Goal: Task Accomplishment & Management: Use online tool/utility

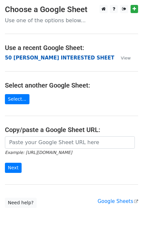
click at [27, 56] on strong "50 KEVIN INTERESTED SHEET" at bounding box center [59, 58] width 109 height 6
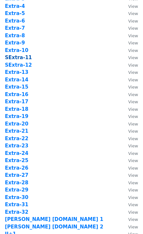
scroll to position [349, 0]
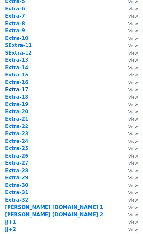
click at [22, 89] on strong "Extra-17" at bounding box center [17, 90] width 24 height 6
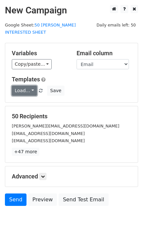
click at [24, 88] on link "Load..." at bounding box center [24, 91] width 25 height 10
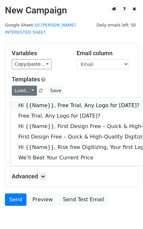
click at [32, 100] on link "Hi {{Name}}, Free Trial, Any Logo for today?" at bounding box center [104, 105] width 188 height 10
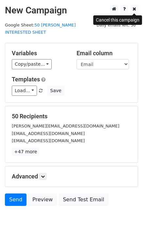
click at [133, 8] on icon at bounding box center [134, 9] width 4 height 5
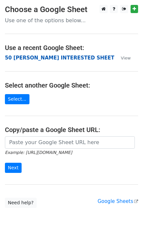
click at [55, 60] on strong "50 [PERSON_NAME] INTERESTED SHEET" at bounding box center [59, 58] width 109 height 6
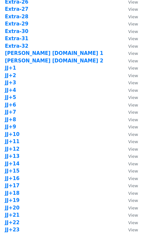
scroll to position [523, 0]
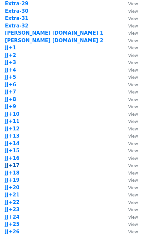
click at [16, 165] on strong "JJ+17" at bounding box center [12, 165] width 15 height 6
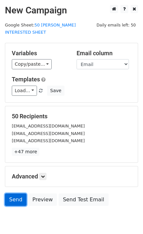
click at [8, 194] on link "Send" at bounding box center [16, 199] width 22 height 12
